Goal: Task Accomplishment & Management: Manage account settings

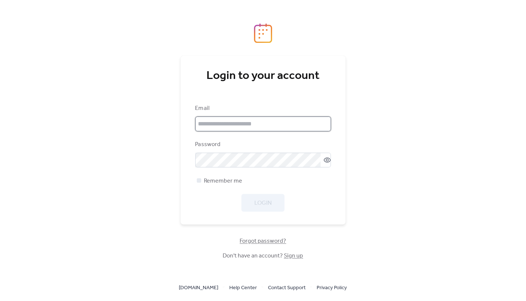
click at [246, 122] on input "email" at bounding box center [263, 124] width 136 height 15
paste input "**********"
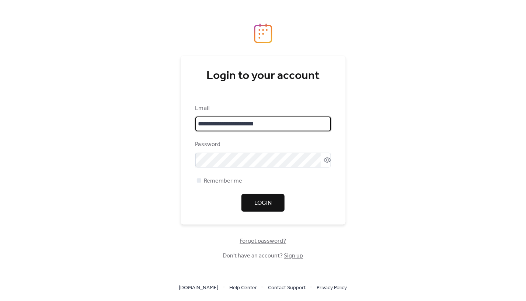
type input "**********"
click at [261, 201] on span "Login" at bounding box center [262, 203] width 17 height 9
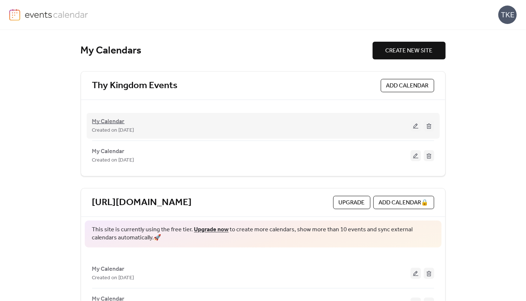
click at [107, 117] on span "My Calendar" at bounding box center [108, 121] width 32 height 9
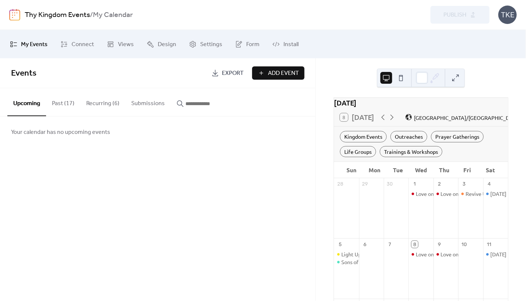
click at [508, 11] on div "TKE" at bounding box center [508, 15] width 18 height 18
click at [493, 36] on span "Account" at bounding box center [494, 33] width 22 height 9
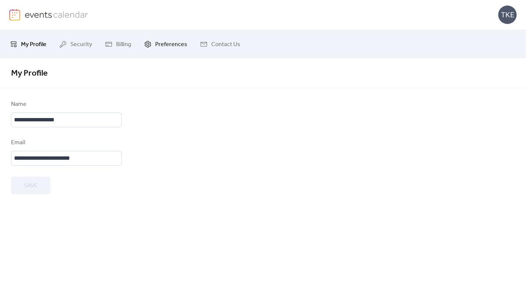
click at [157, 48] on span "Preferences" at bounding box center [171, 44] width 32 height 11
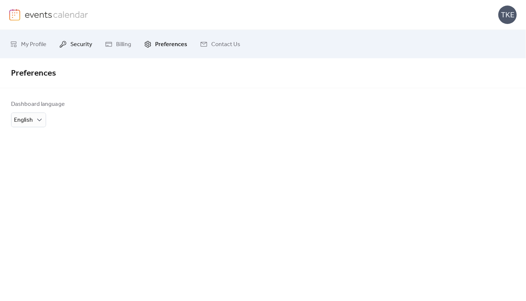
click at [75, 42] on span "Security" at bounding box center [81, 44] width 22 height 11
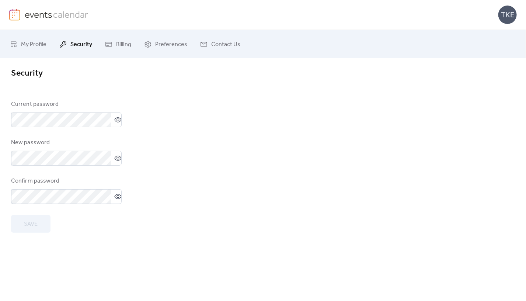
click at [310, 246] on div "Security Current password New password Confirm password Save" at bounding box center [263, 179] width 526 height 243
click at [55, 238] on div "Security Current password New password Confirm password Save" at bounding box center [263, 179] width 526 height 243
click at [35, 224] on span "Save" at bounding box center [31, 224] width 14 height 9
